Goal: Information Seeking & Learning: Stay updated

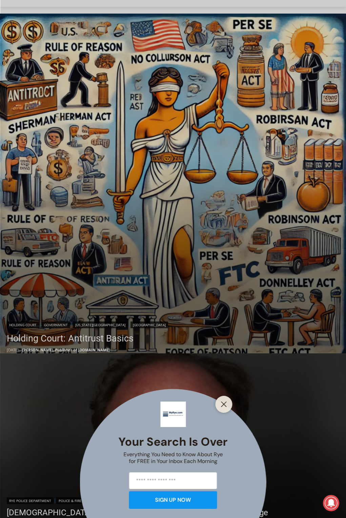
scroll to position [136, 0]
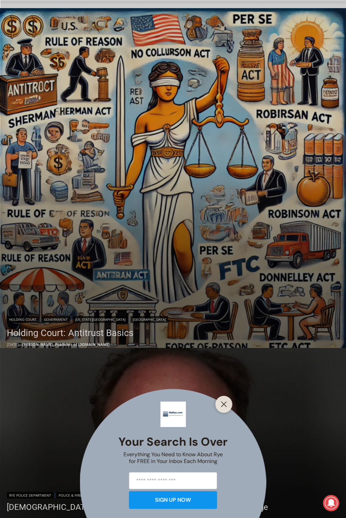
click at [209, 114] on div "Your Search is Over Everything You Need to Know About Rye for FREE in Your Inbo…" at bounding box center [173, 259] width 346 height 518
click at [229, 399] on button "Close" at bounding box center [225, 404] width 10 height 10
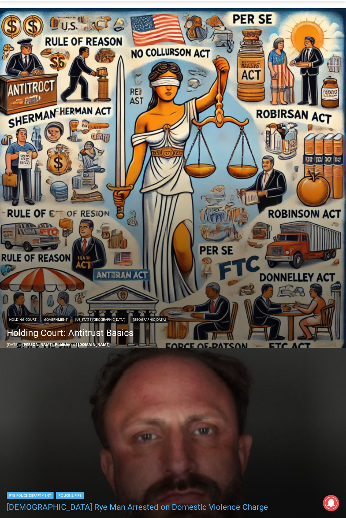
click at [243, 502] on link "[DEMOGRAPHIC_DATA] Rye Man Arrested on Domestic Violence Charge" at bounding box center [138, 507] width 262 height 10
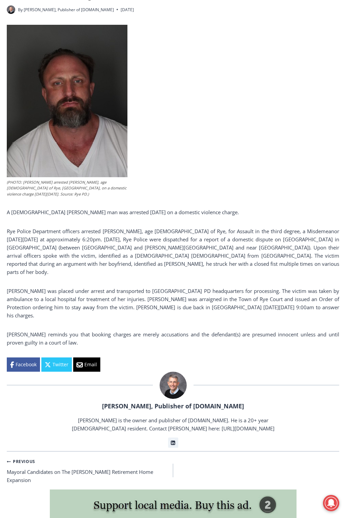
scroll to position [238, 0]
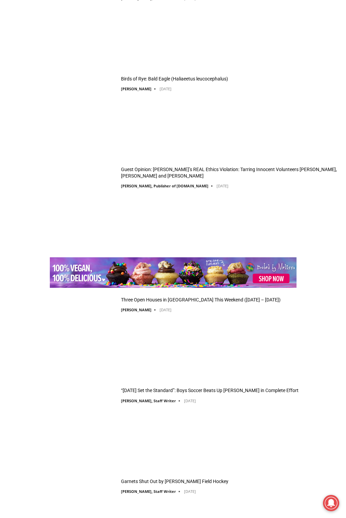
scroll to position [1581, 0]
